Goal: Information Seeking & Learning: Compare options

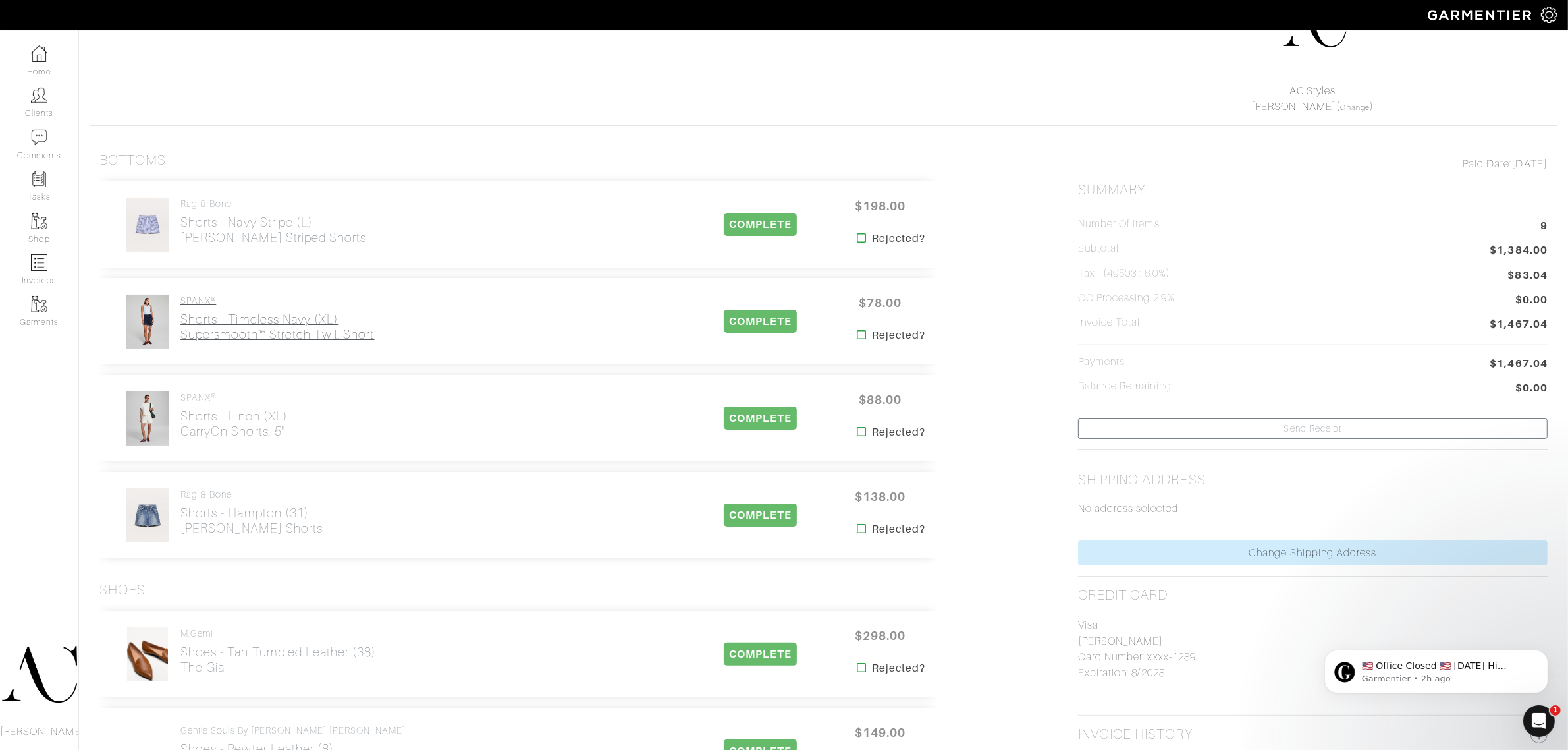
scroll to position [165, 0]
drag, startPoint x: 334, startPoint y: 236, endPoint x: 182, endPoint y: 247, distance: 152.4
click at [182, 247] on div "rag & bone Shorts - Navy Stripe (L) [PERSON_NAME] Striped Shorts" at bounding box center [402, 222] width 586 height 55
copy h2 "[PERSON_NAME] Striped Shorts"
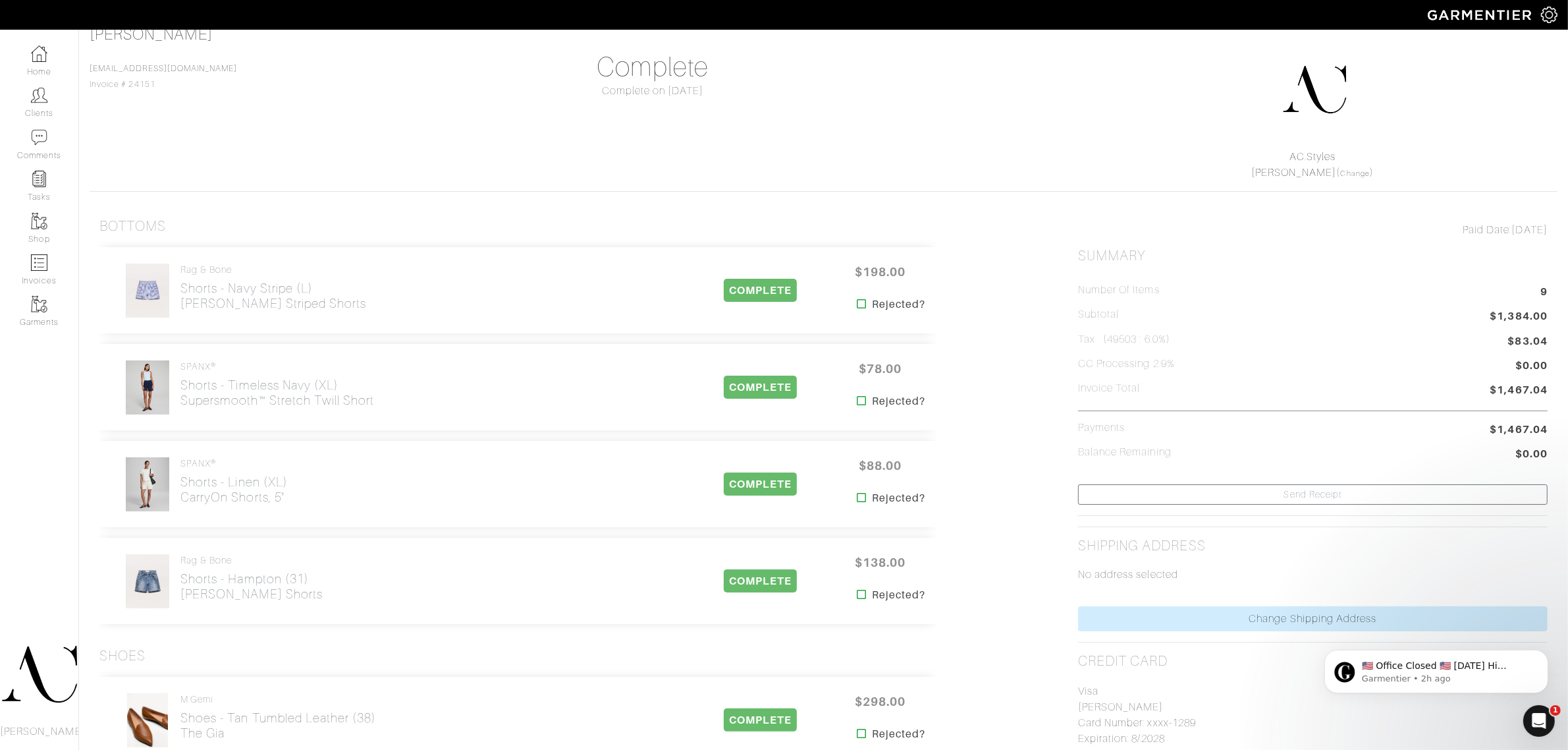
scroll to position [0, 0]
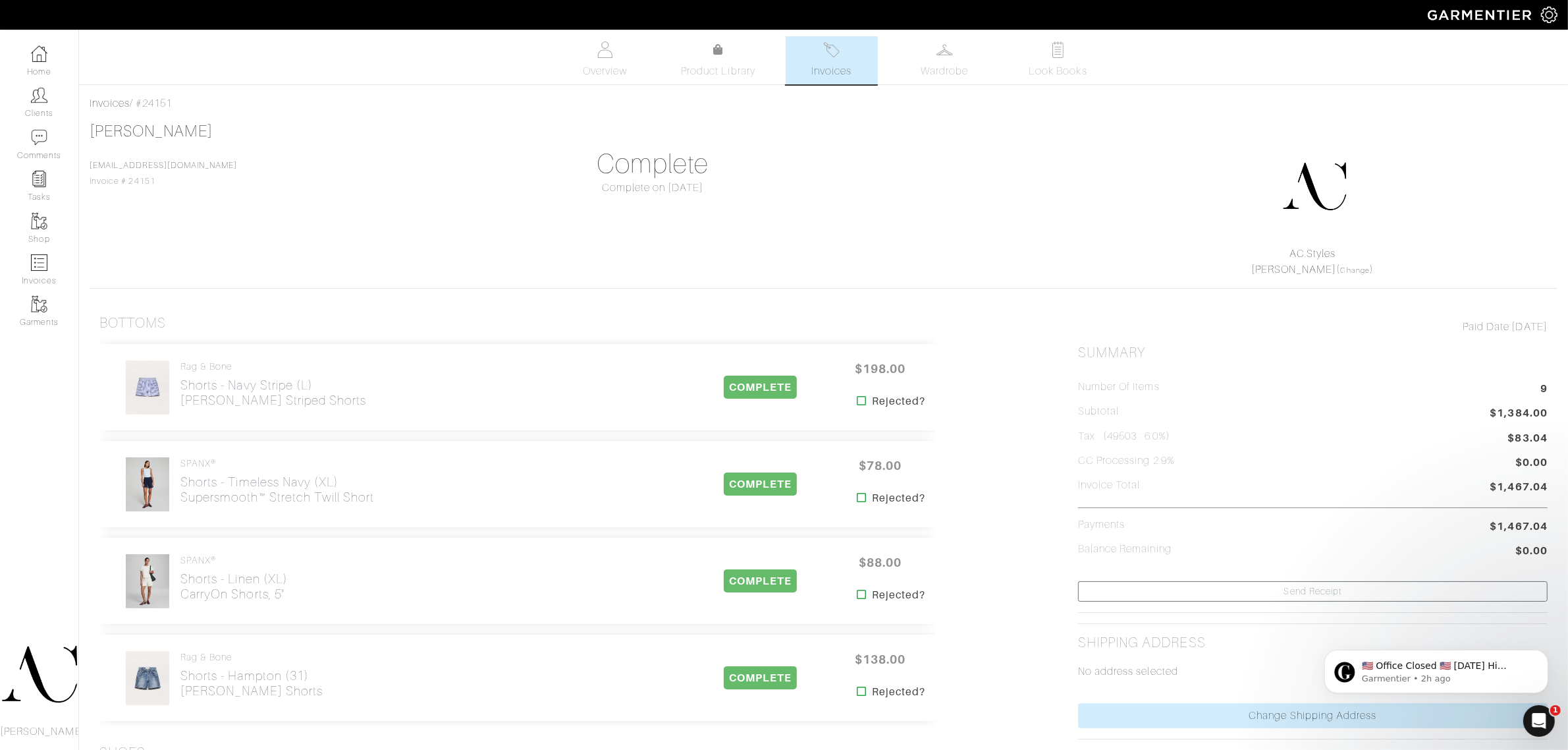
drag, startPoint x: 423, startPoint y: 502, endPoint x: 179, endPoint y: 502, distance: 244.0
click at [179, 502] on div "SPANX® Shorts - Timeless Navy (XL) supersmooth™ Stretch Twill Short" at bounding box center [402, 484] width 586 height 55
copy h2 "supersmooth™ Stretch Twill Short"
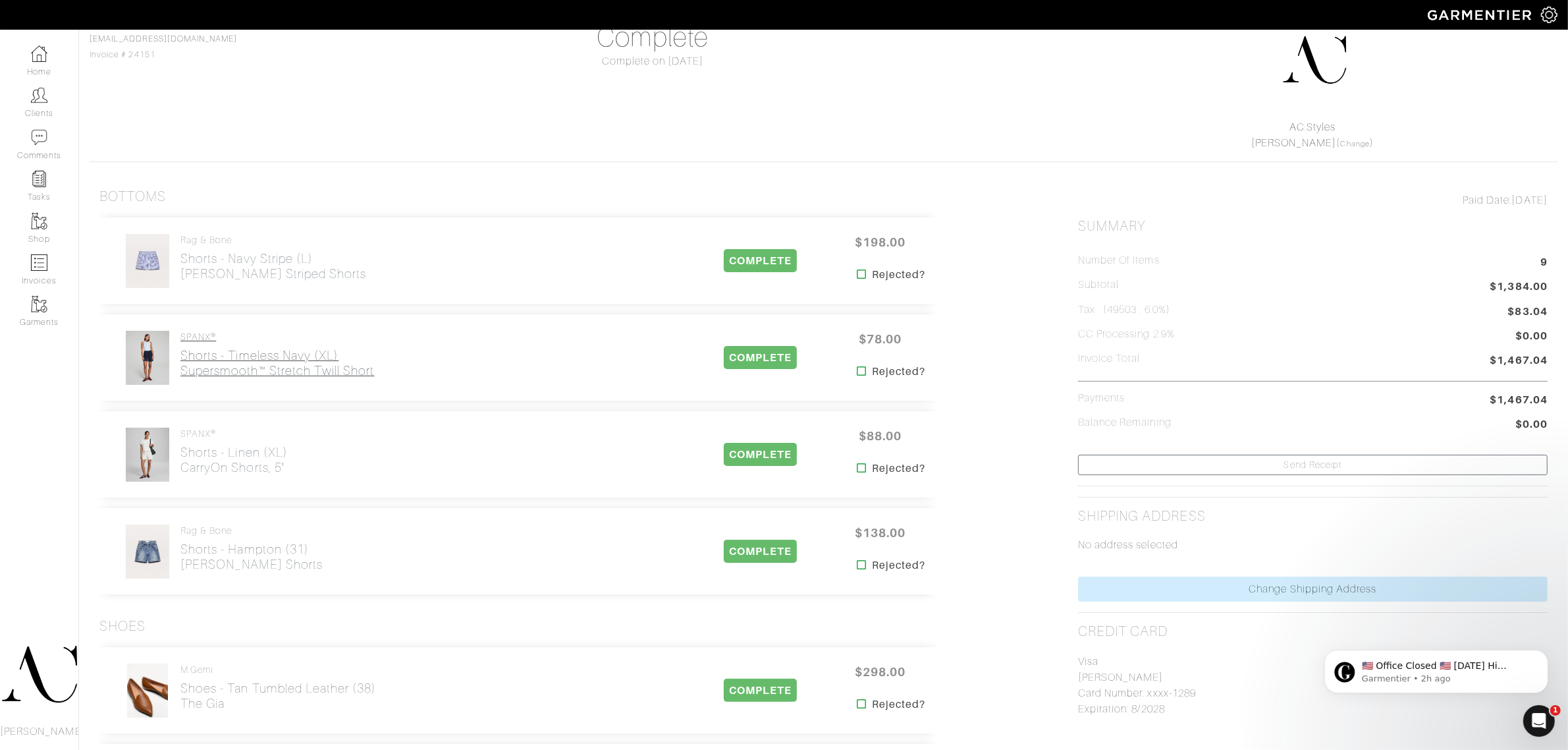
scroll to position [165, 0]
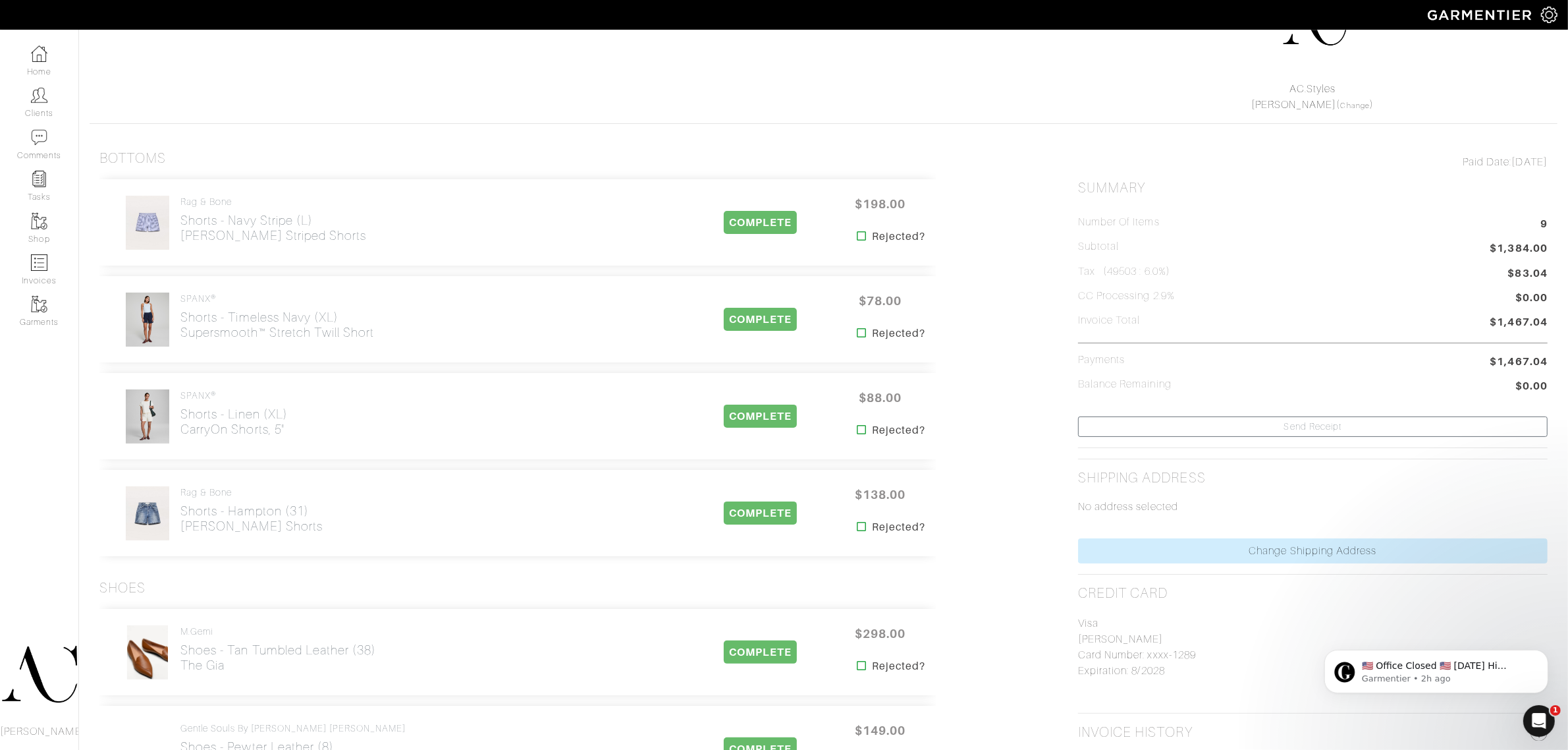
drag, startPoint x: 288, startPoint y: 437, endPoint x: 178, endPoint y: 433, distance: 110.1
click at [178, 433] on div "SPANX® Shorts - Linen (XL) CarryOn Shorts, 5"" at bounding box center [402, 416] width 586 height 55
copy h2 "CarryOn Shorts, 5""
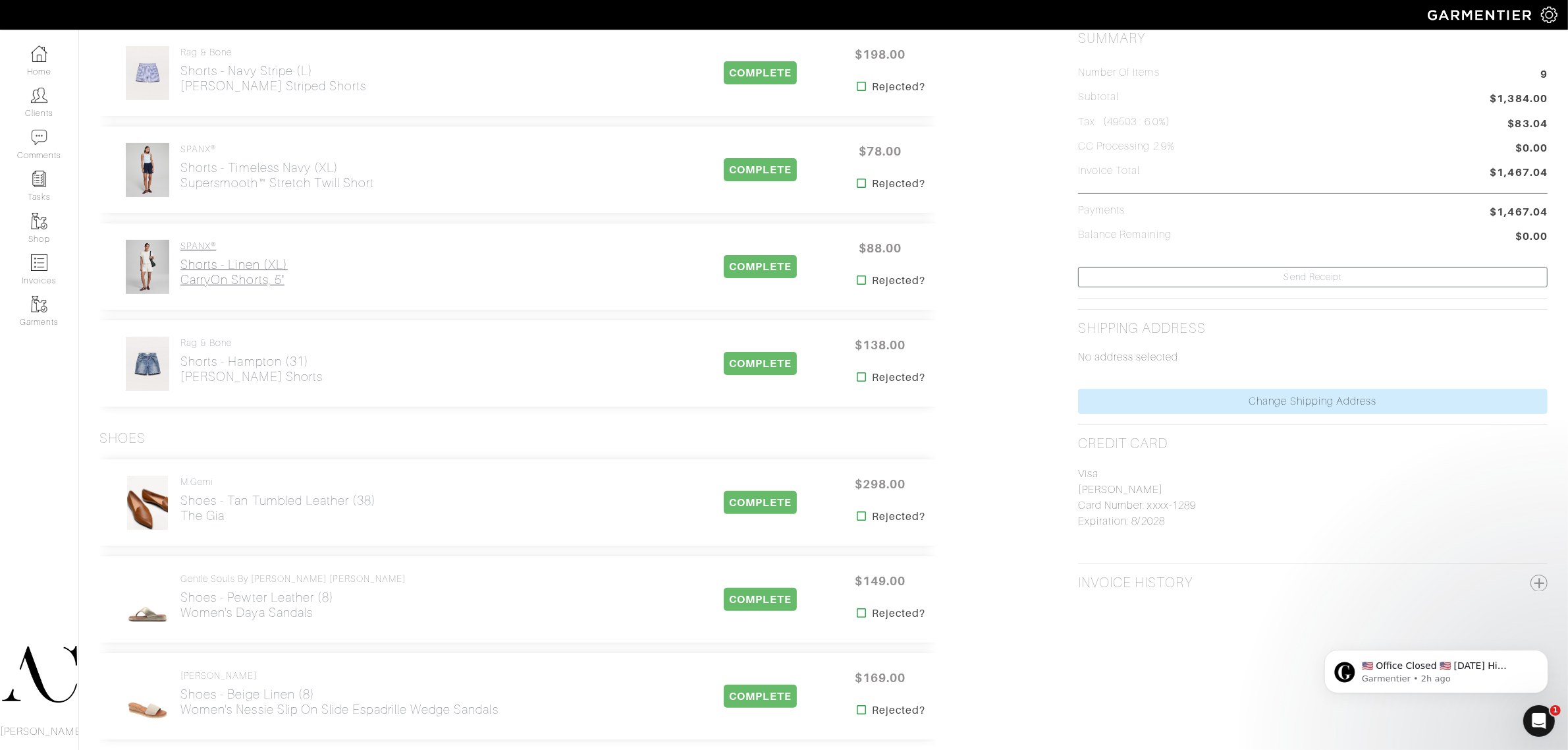
scroll to position [329, 0]
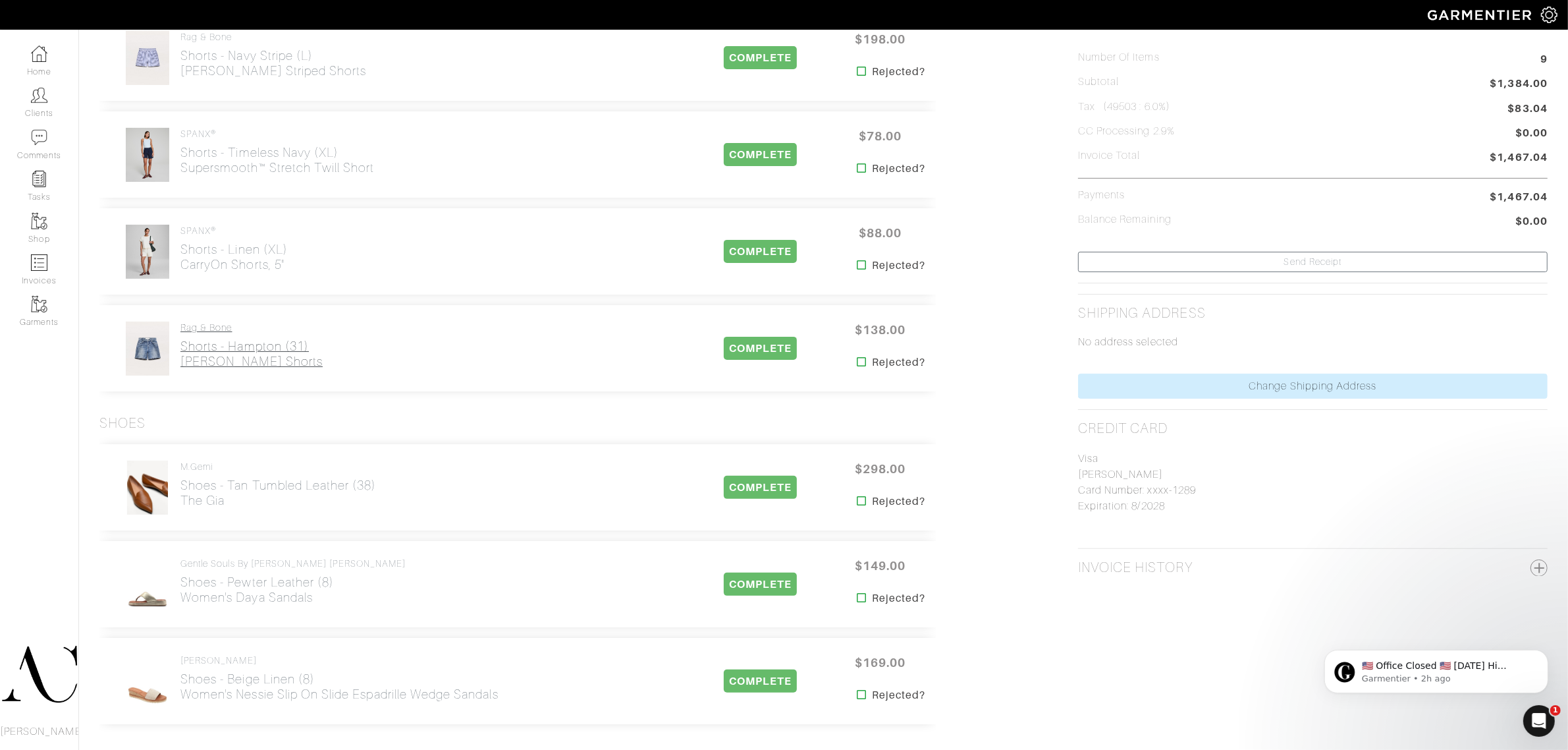
drag, startPoint x: 307, startPoint y: 374, endPoint x: 182, endPoint y: 369, distance: 125.1
click at [182, 369] on div "rag & bone Shorts - [GEOGRAPHIC_DATA] (31) Miramar Kaia Shorts" at bounding box center [402, 349] width 586 height 55
copy h2 "[PERSON_NAME] Shorts"
drag, startPoint x: 237, startPoint y: 515, endPoint x: 178, endPoint y: 514, distance: 59.0
click at [178, 514] on div "M.Gemi Shoes - Tan Tumbled Leather (38) The Gia" at bounding box center [402, 488] width 586 height 55
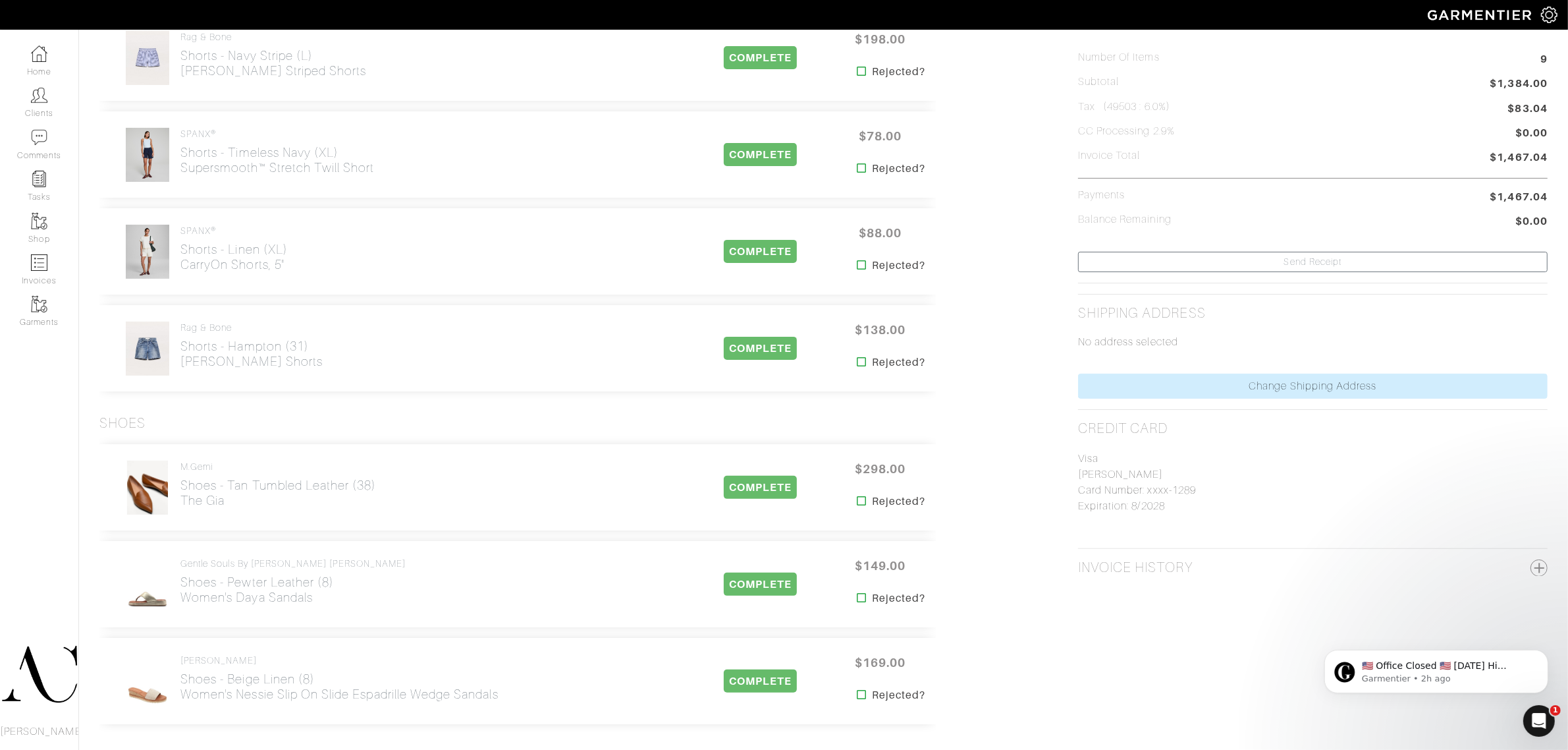
copy h2 "The Gia"
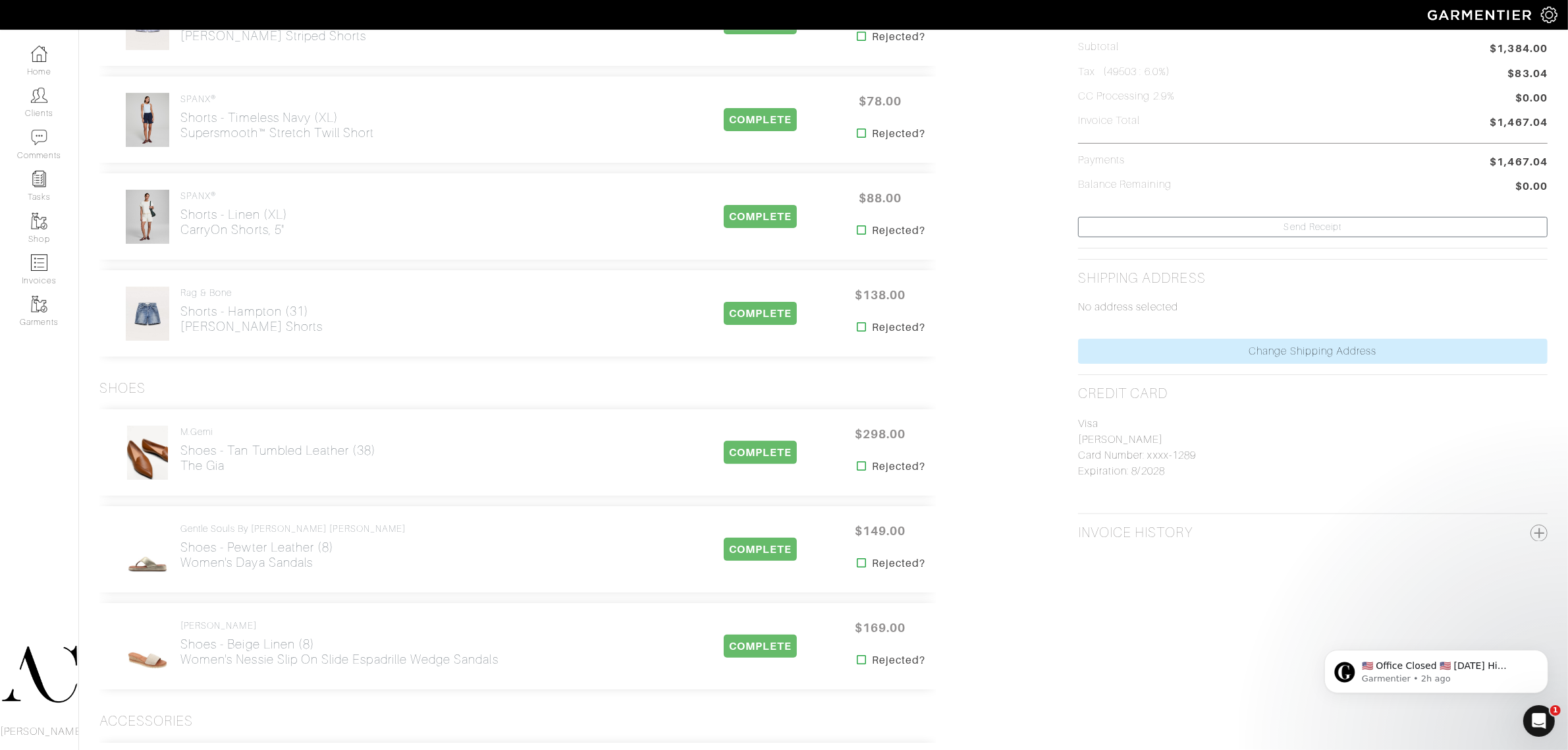
scroll to position [412, 0]
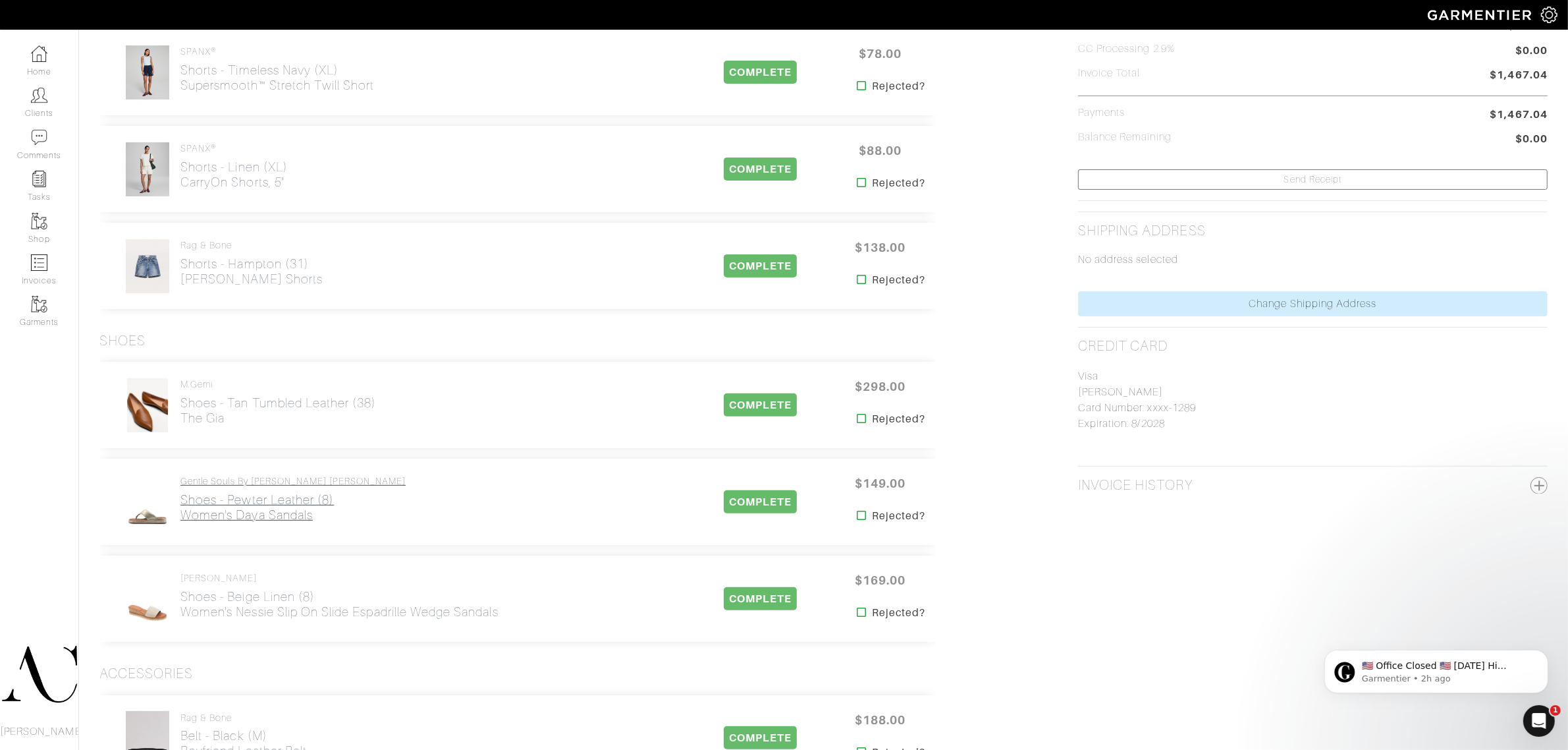
drag, startPoint x: 322, startPoint y: 525, endPoint x: 182, endPoint y: 517, distance: 140.2
click at [182, 517] on div "Gentle Souls by [PERSON_NAME] [PERSON_NAME] Shoes - Pewter Leather (8) Women's …" at bounding box center [293, 502] width 225 height 52
copy h2 "Women's Daya Sandals"
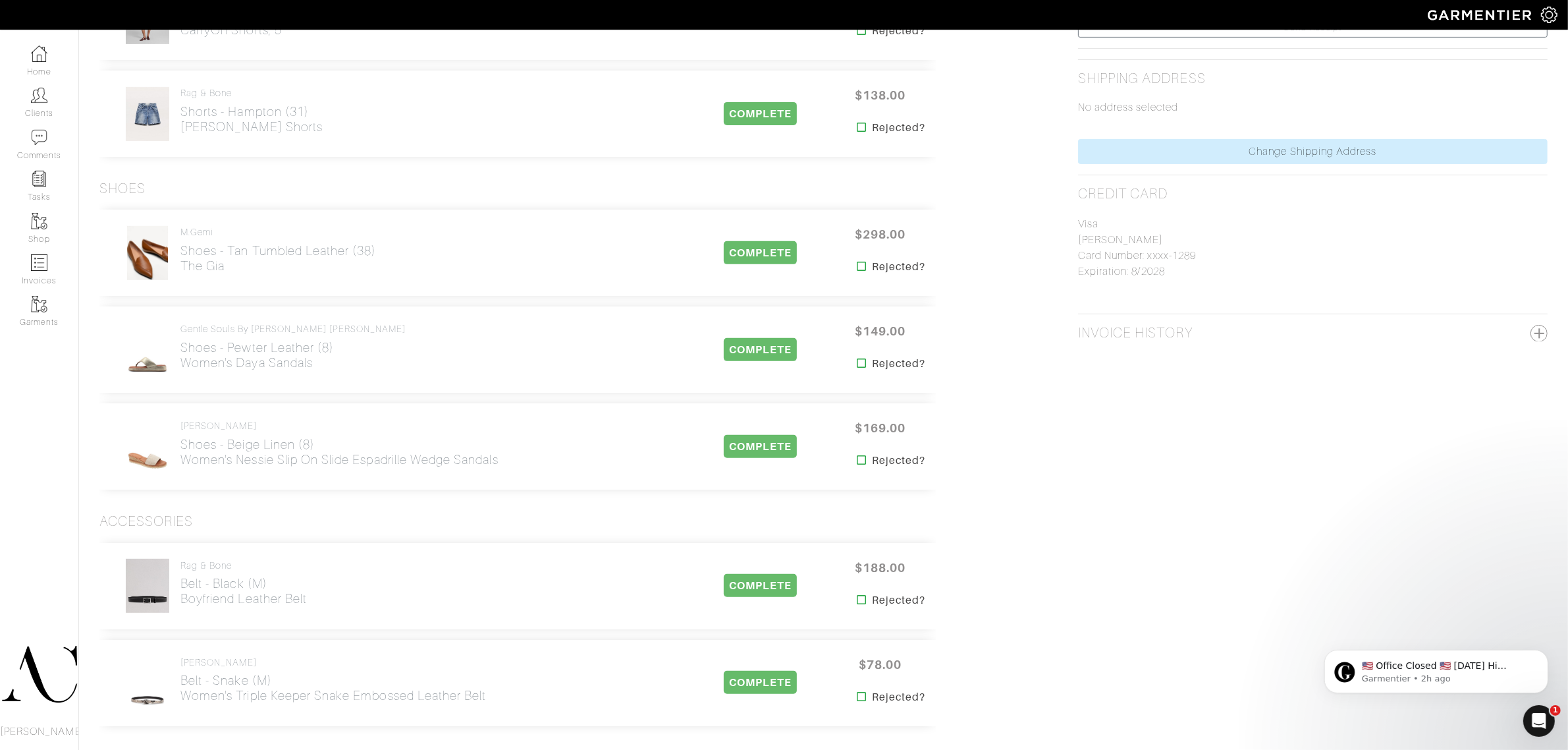
scroll to position [577, 0]
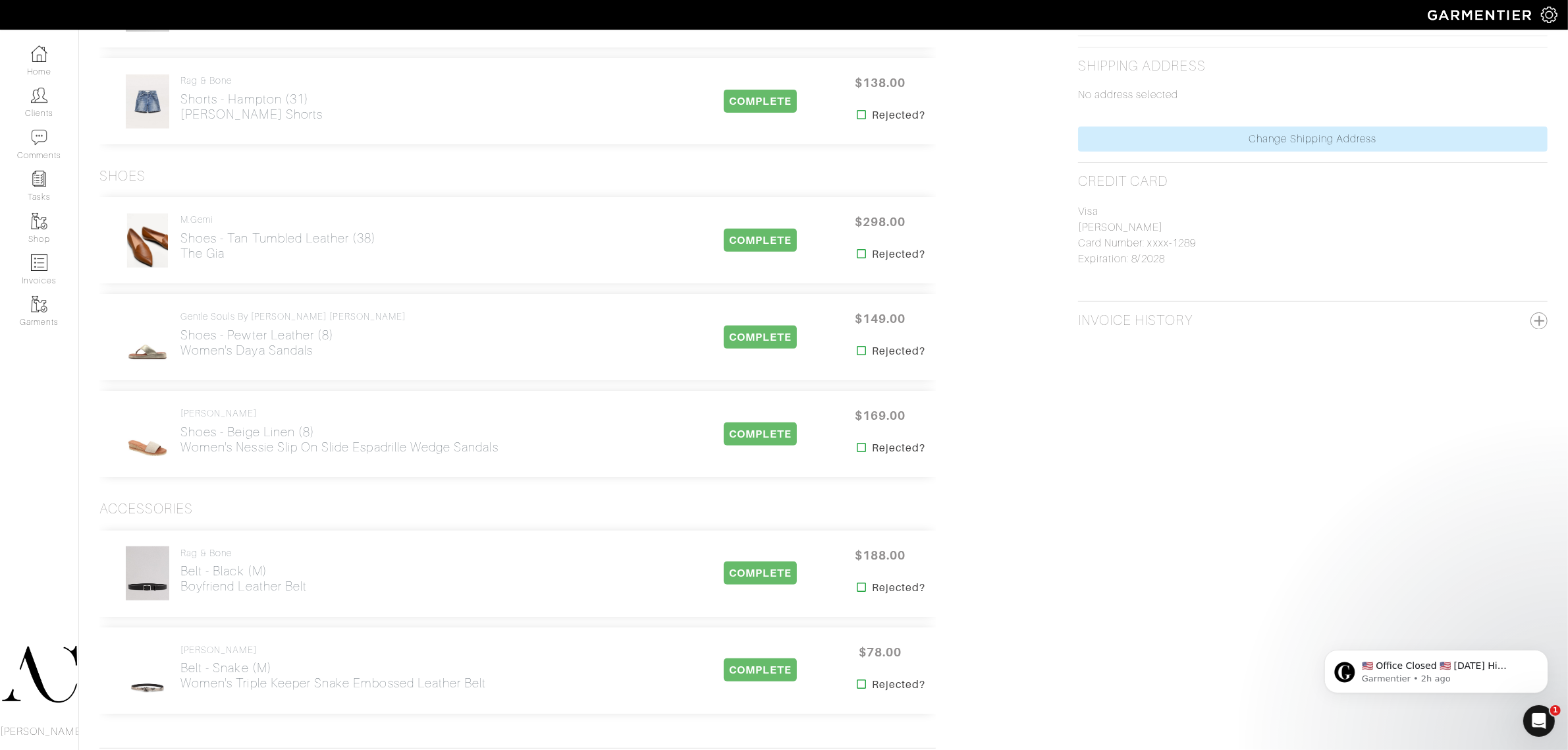
drag, startPoint x: 513, startPoint y: 459, endPoint x: 182, endPoint y: 459, distance: 331.0
click at [182, 459] on div "[PERSON_NAME] Shoes - Beige Linen (8) Women's Nessie Slip On Slide Espadrille W…" at bounding box center [402, 435] width 586 height 55
copy h2 "Women's Nessie Slip On Slide Espadrille Wedge Sandals"
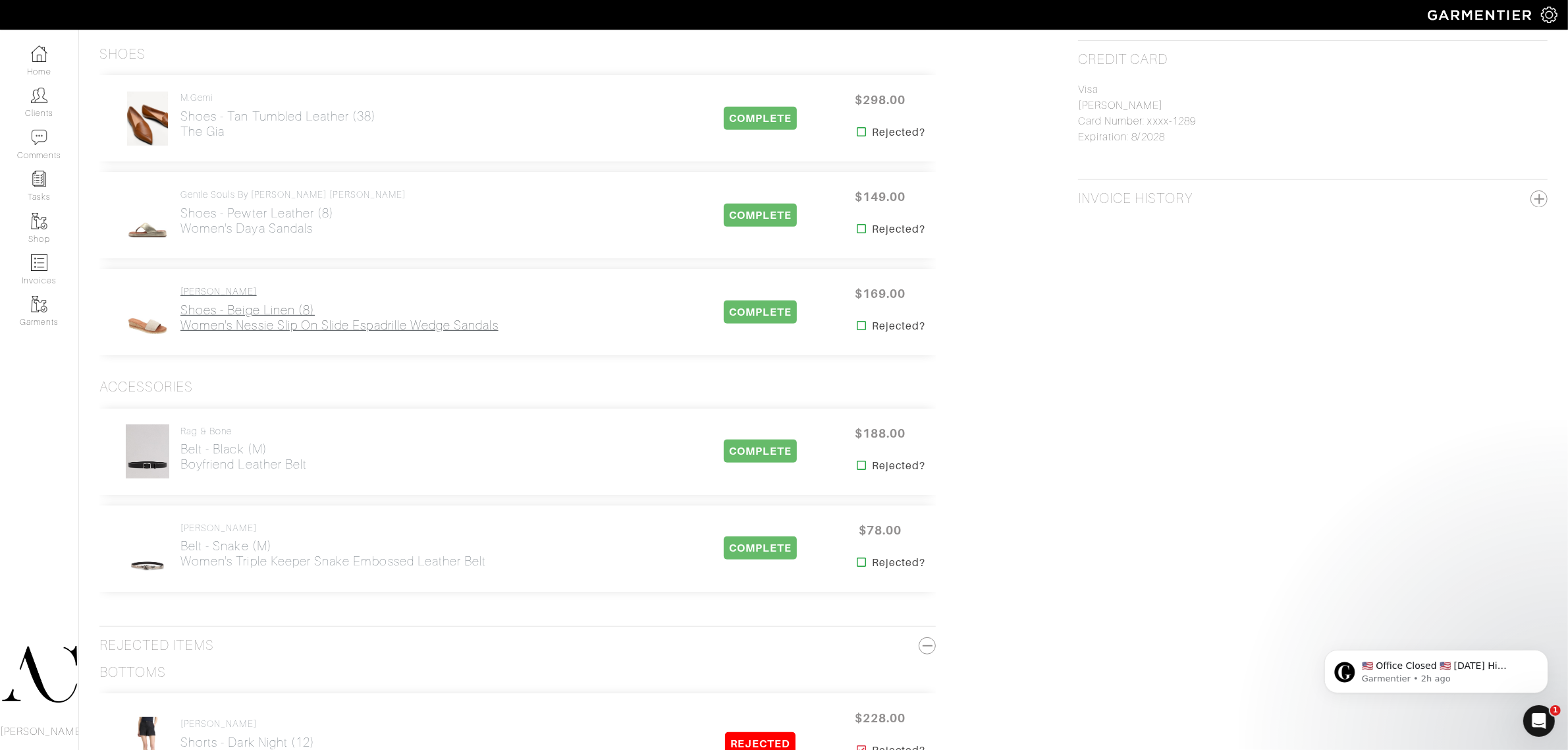
scroll to position [741, 0]
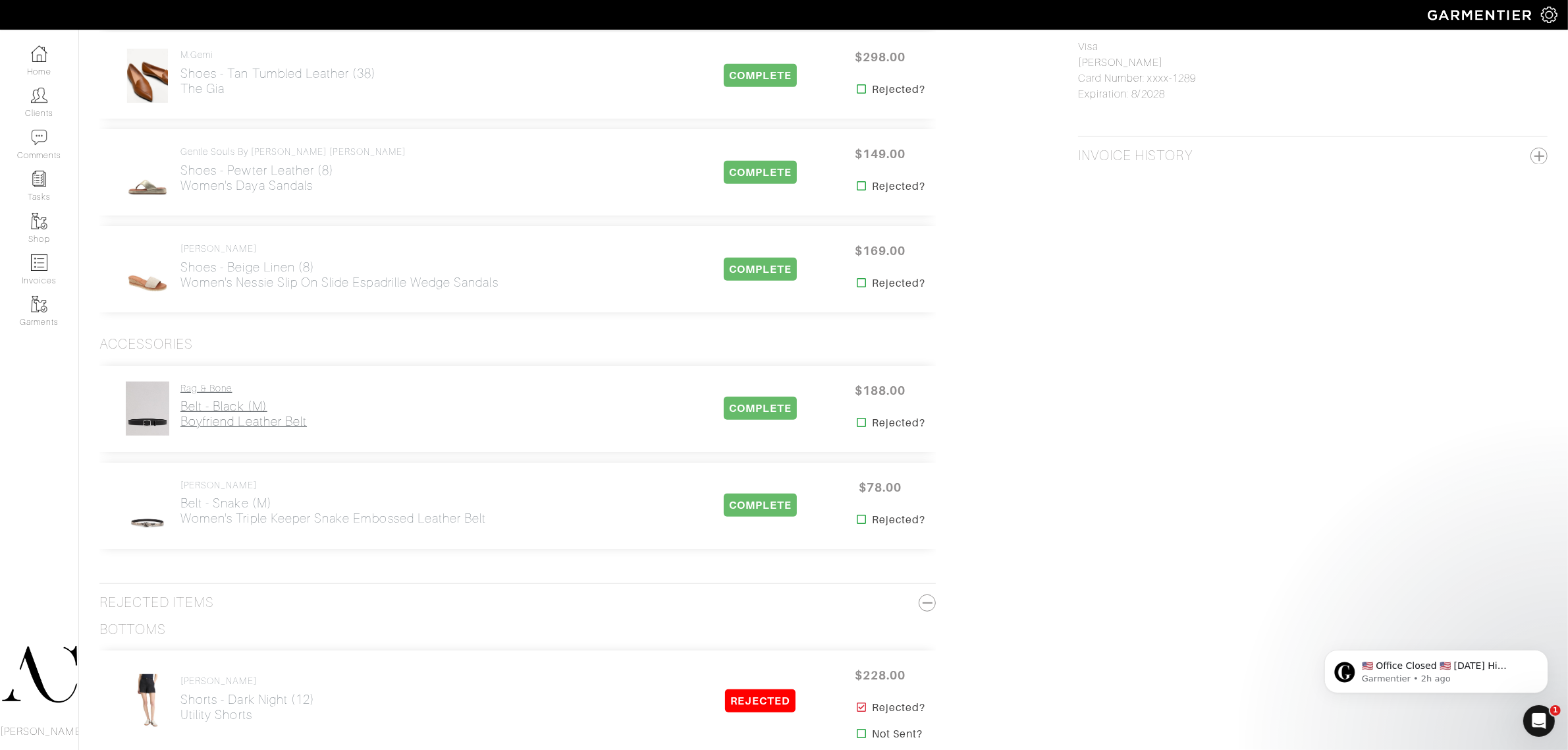
drag, startPoint x: 326, startPoint y: 435, endPoint x: 182, endPoint y: 427, distance: 144.2
click at [182, 427] on div "rag & bone Belt - Black (M) Boyfriend Leather Belt" at bounding box center [402, 408] width 586 height 55
copy h2 "Boyfriend Leather Belt"
drag, startPoint x: 519, startPoint y: 526, endPoint x: 182, endPoint y: 536, distance: 337.1
click at [182, 536] on div "[PERSON_NAME] Belt - Snake (M) Women's Triple Keeper Snake Embossed Leather Bel…" at bounding box center [518, 506] width 837 height 86
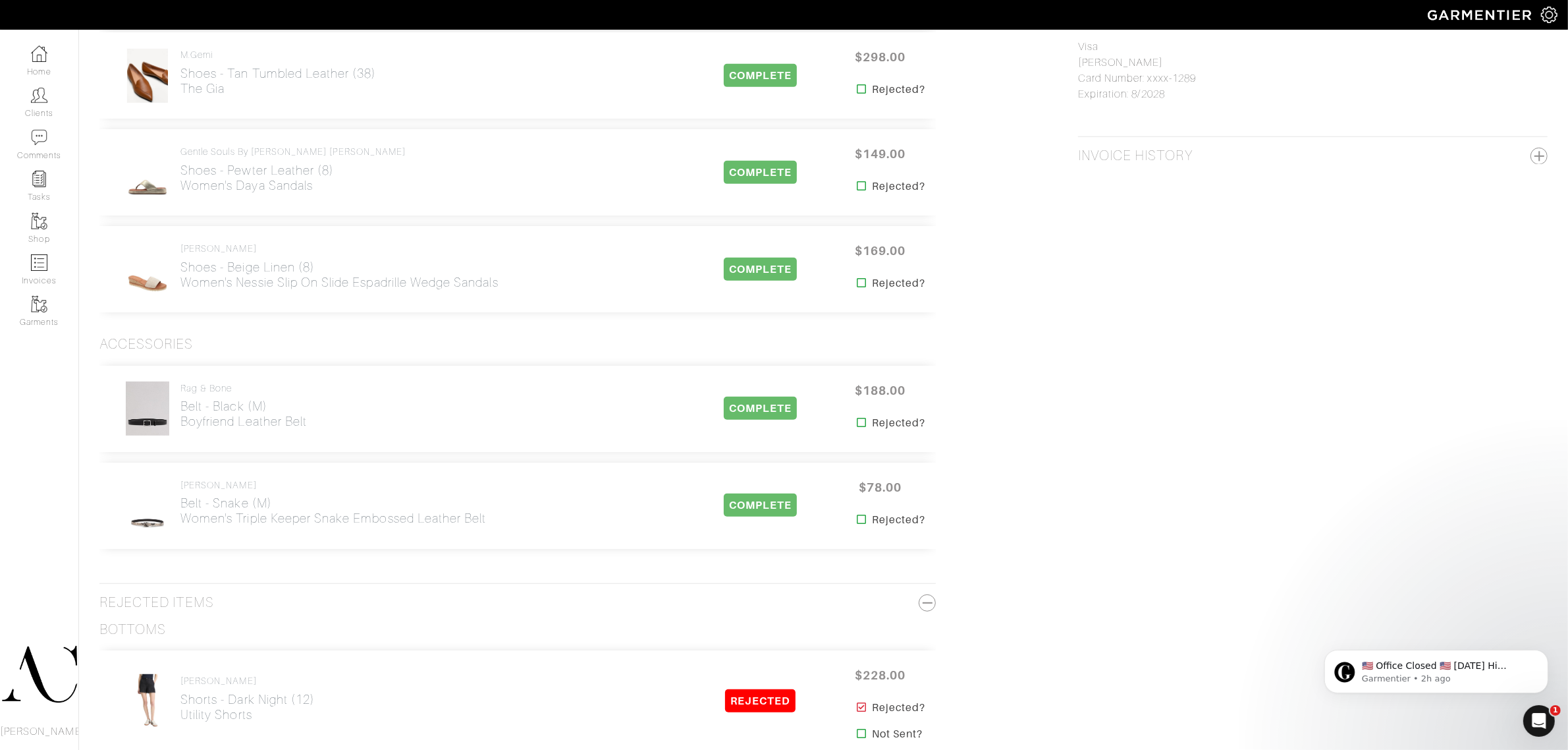
copy h2 "Women's Triple Keeper Snake Embossed Leather Belt"
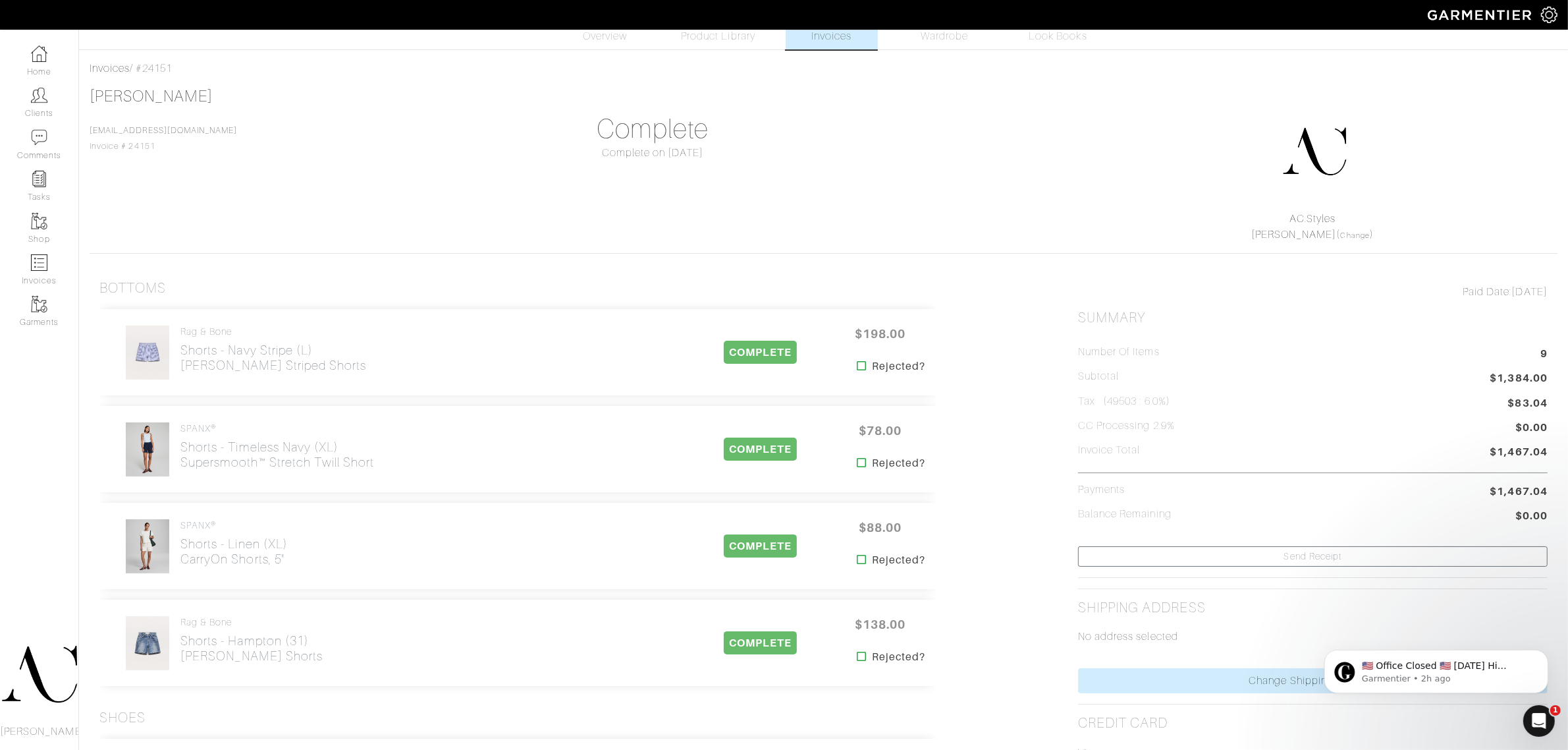
scroll to position [0, 0]
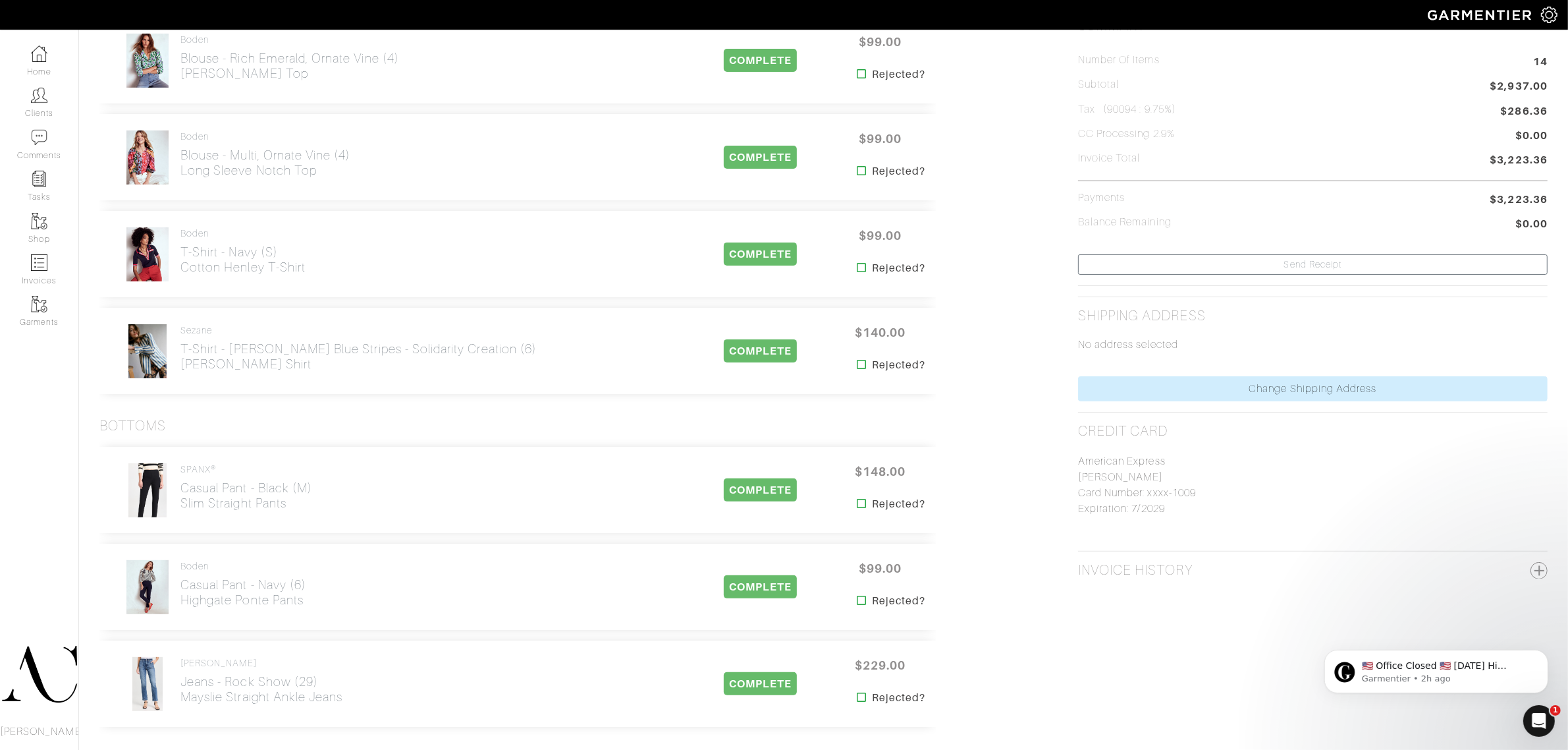
scroll to position [329, 0]
